Goal: Information Seeking & Learning: Learn about a topic

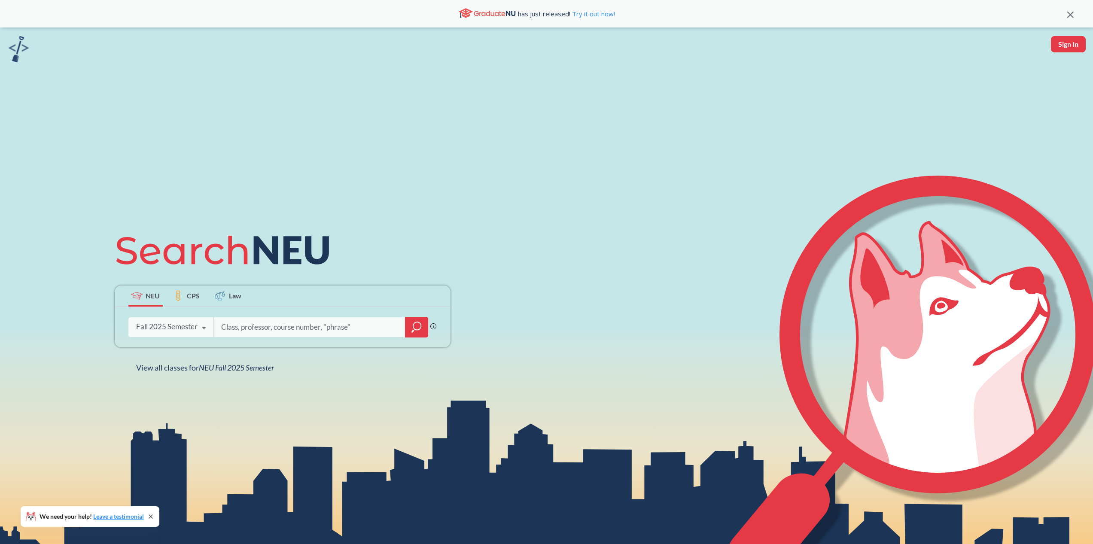
click at [421, 329] on div at bounding box center [416, 327] width 23 height 21
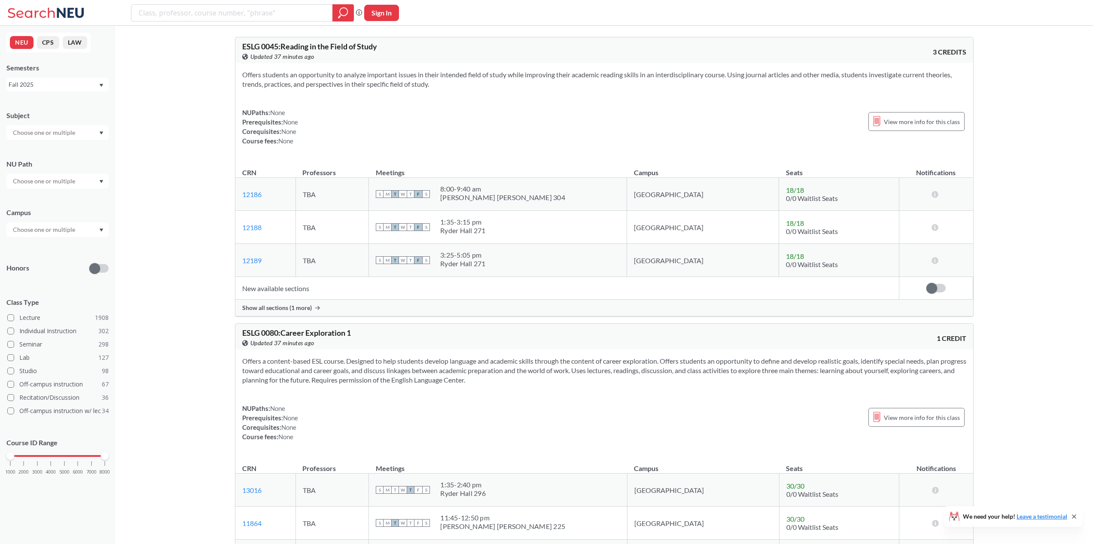
click at [57, 81] on div "Fall 2025" at bounding box center [54, 84] width 90 height 9
click at [57, 138] on div "Spring 2025" at bounding box center [59, 141] width 97 height 9
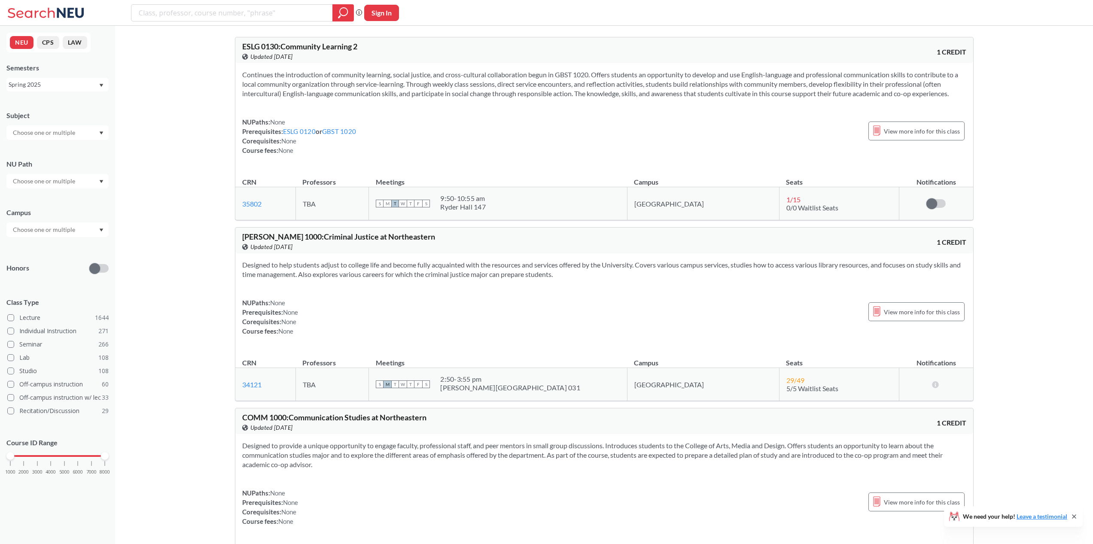
click at [55, 233] on input "text" at bounding box center [45, 230] width 72 height 10
type input "oakl"
click at [66, 239] on div "[GEOGRAPHIC_DATA], [GEOGRAPHIC_DATA] ( 134 )" at bounding box center [57, 249] width 102 height 24
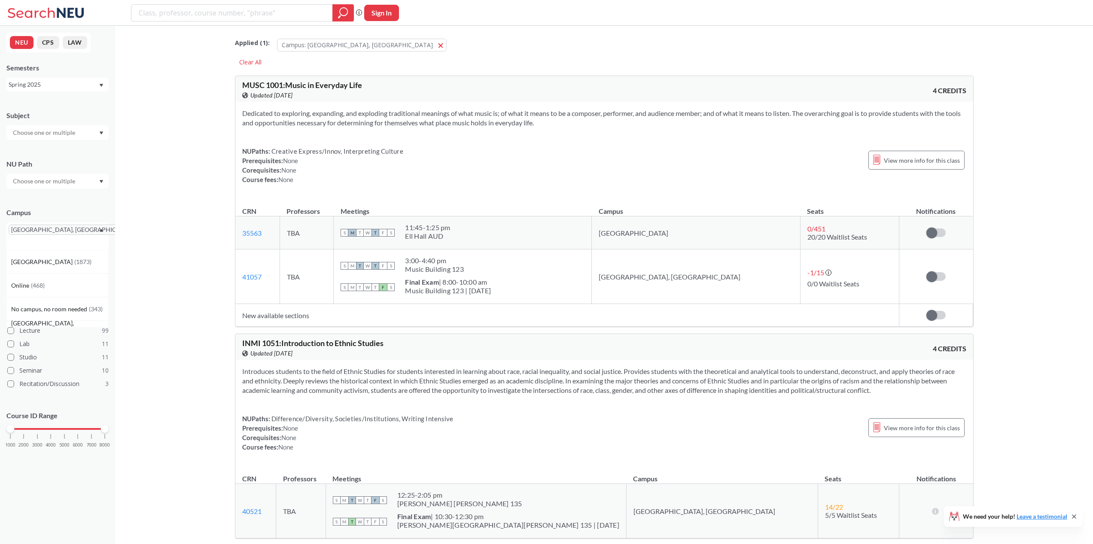
click at [51, 132] on input "text" at bounding box center [45, 133] width 72 height 10
click at [50, 157] on p "Computer Science" at bounding box center [59, 157] width 97 height 9
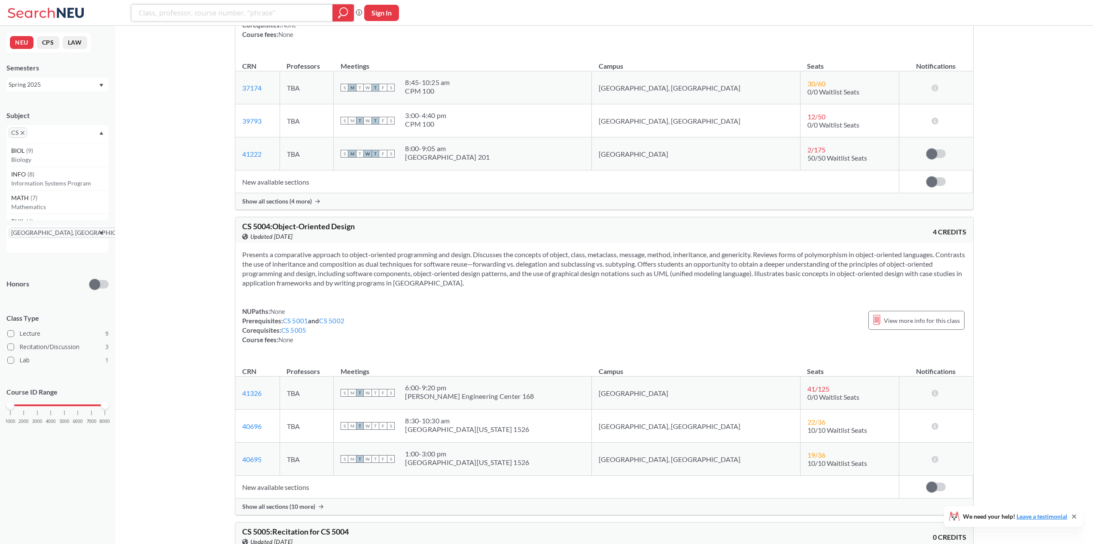
scroll to position [923, 0]
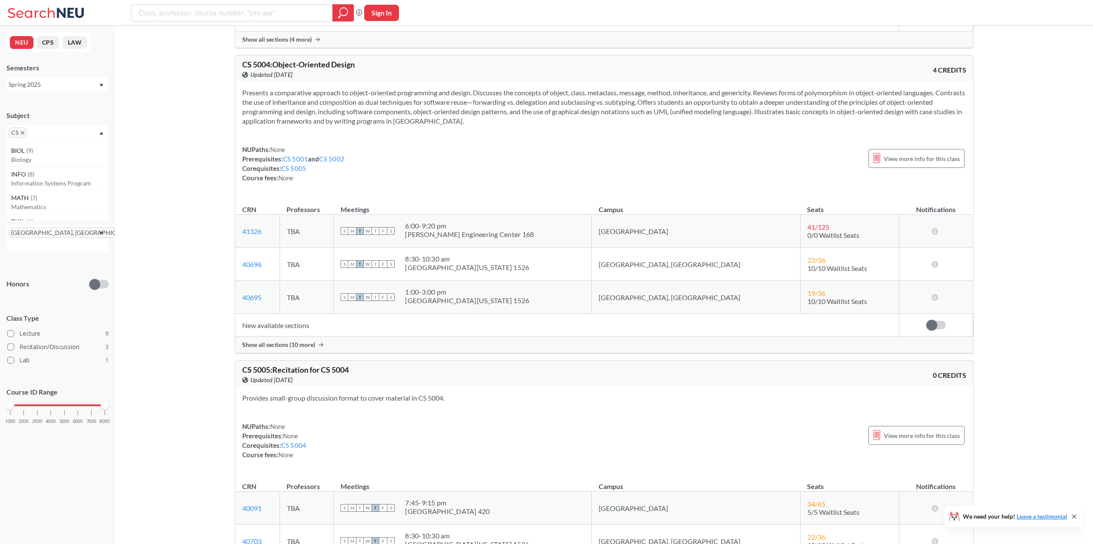
click at [291, 341] on span "Show all sections (10 more)" at bounding box center [278, 345] width 73 height 8
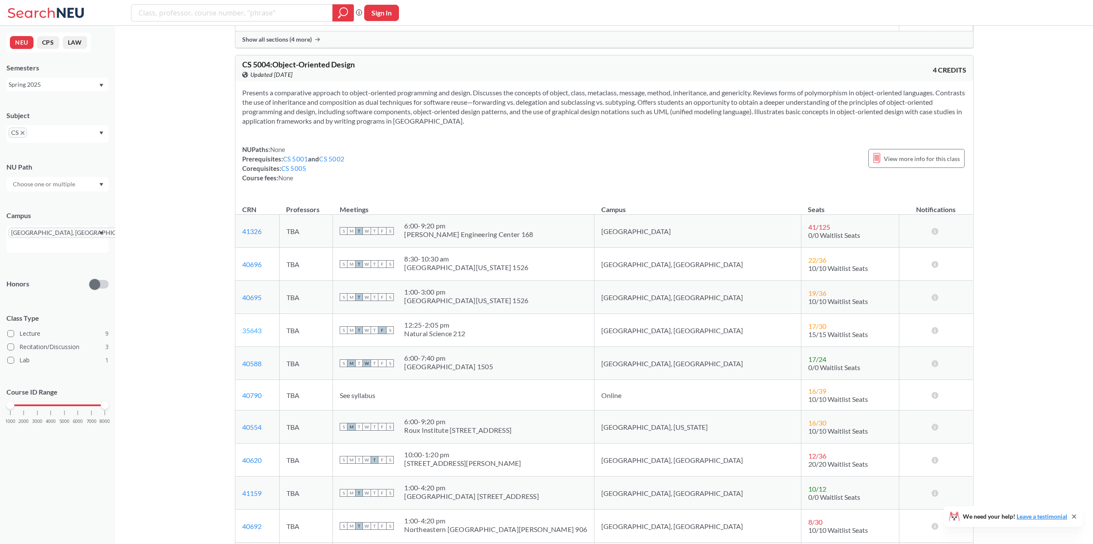
click at [249, 333] on link "35643" at bounding box center [251, 330] width 19 height 8
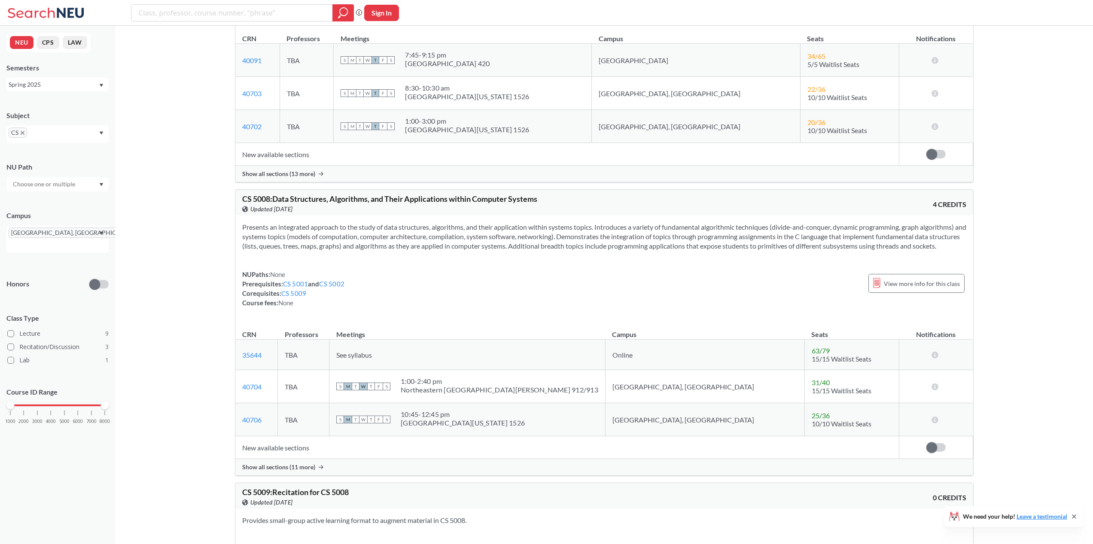
scroll to position [1700, 0]
click at [274, 456] on td "New available sections" at bounding box center [567, 447] width 664 height 23
click at [281, 470] on span "Show all sections (11 more)" at bounding box center [278, 467] width 73 height 8
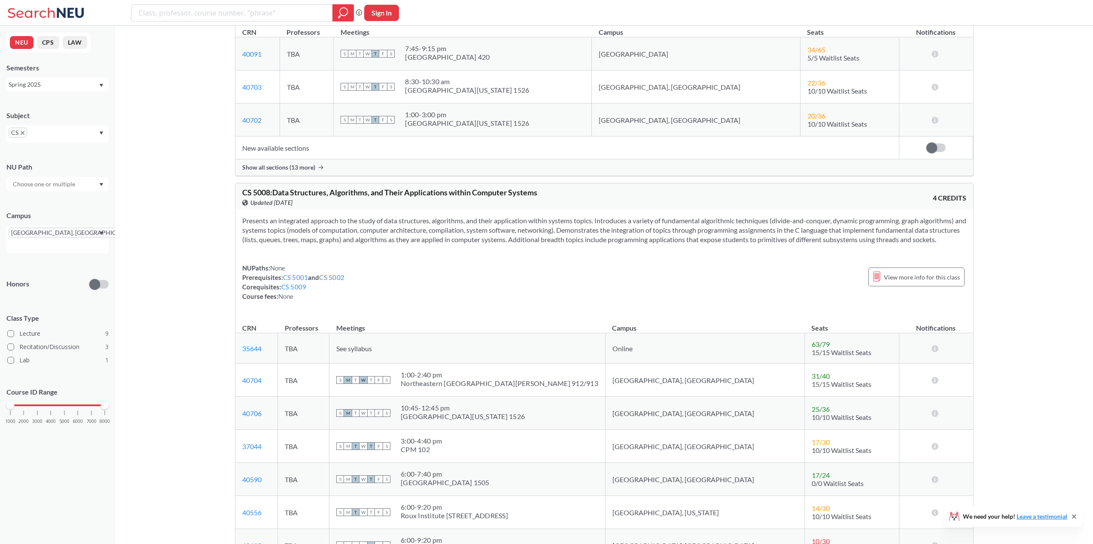
scroll to position [1775, 0]
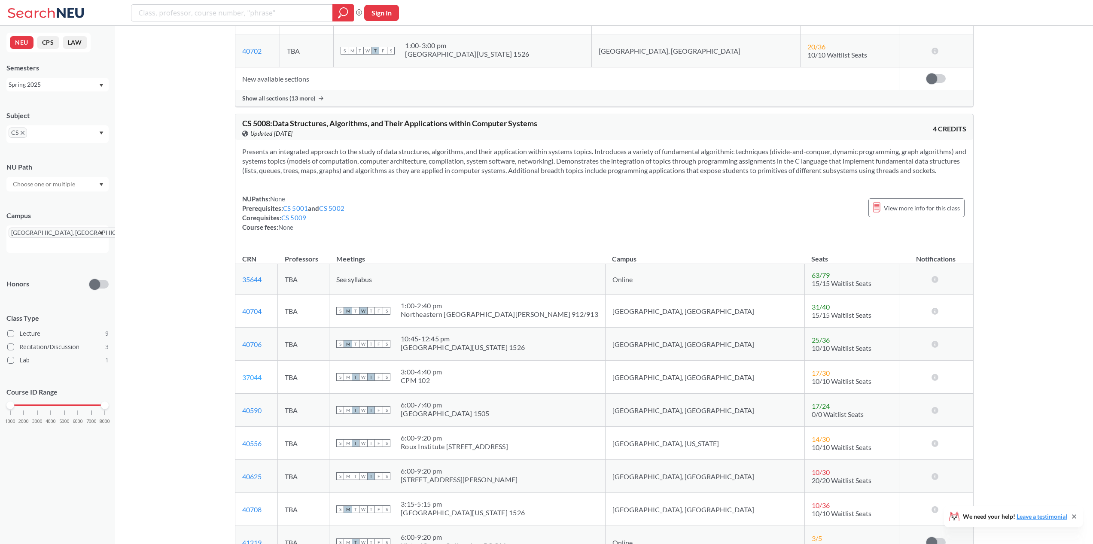
click at [256, 381] on link "37044" at bounding box center [251, 377] width 19 height 8
